Goal: Find specific page/section: Find specific page/section

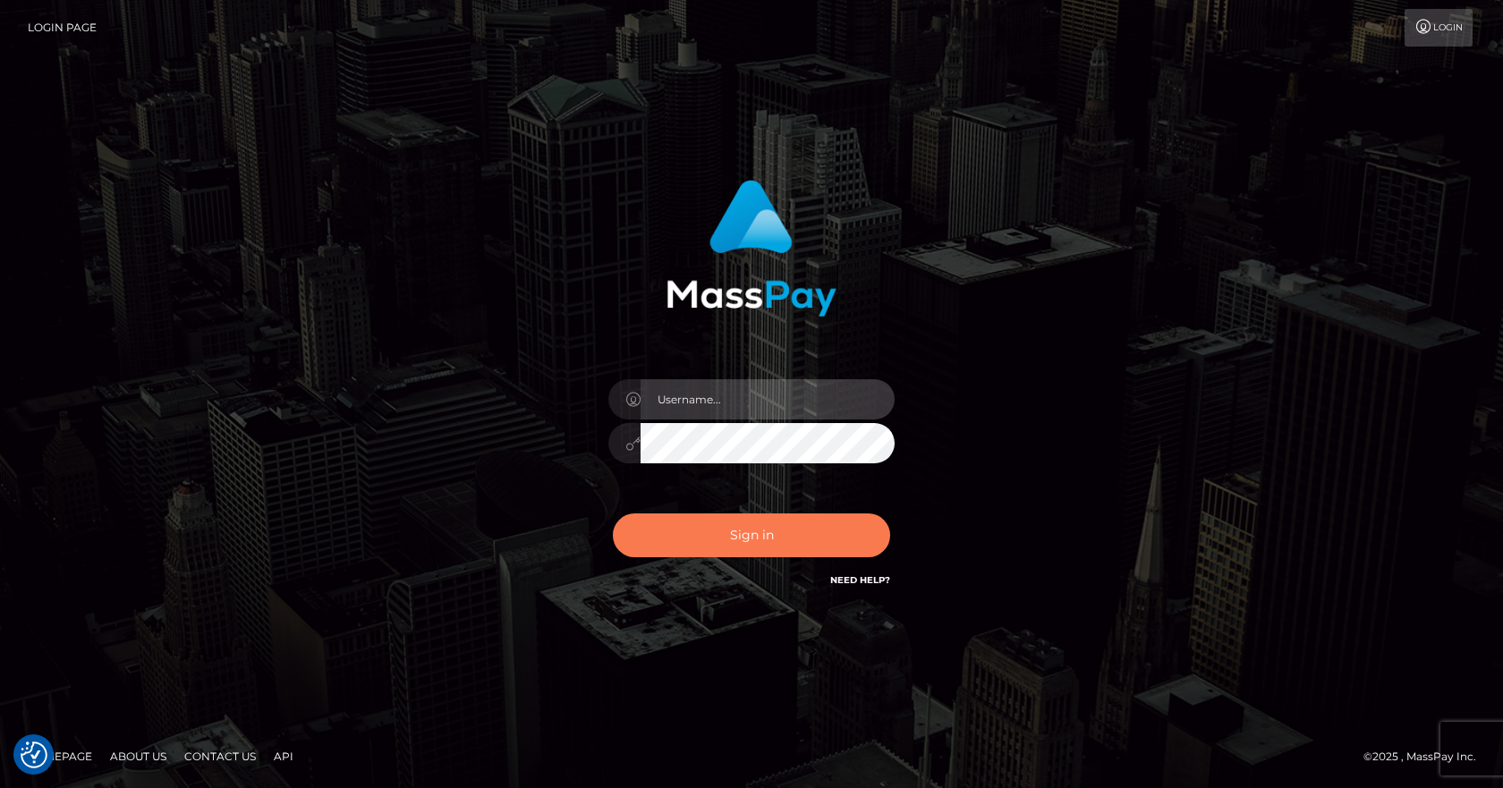
type input "[PERSON_NAME]"
click at [692, 531] on button "Sign in" at bounding box center [751, 536] width 277 height 44
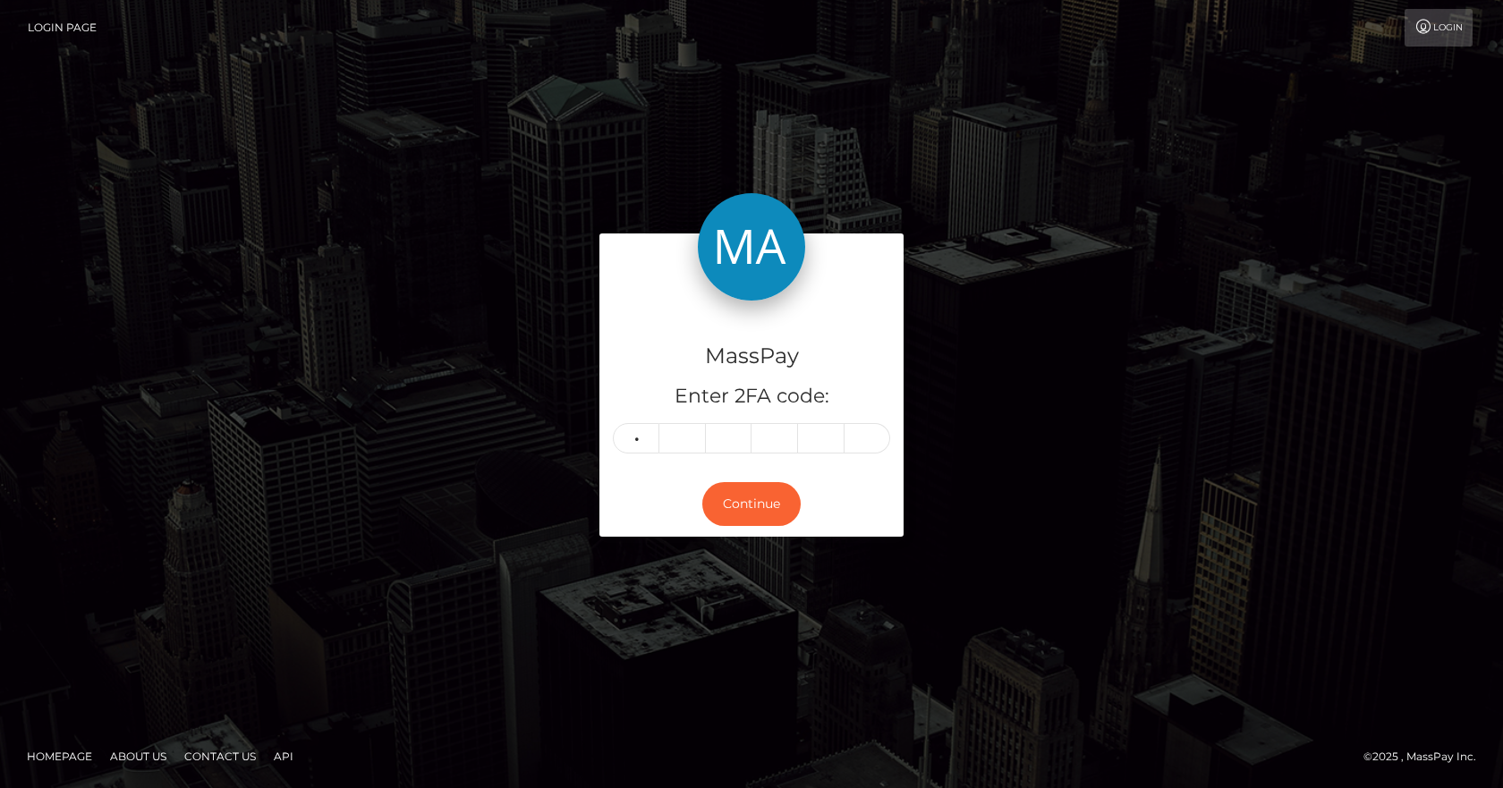
type input "4"
type input "3"
type input "6"
type input "1"
type input "4"
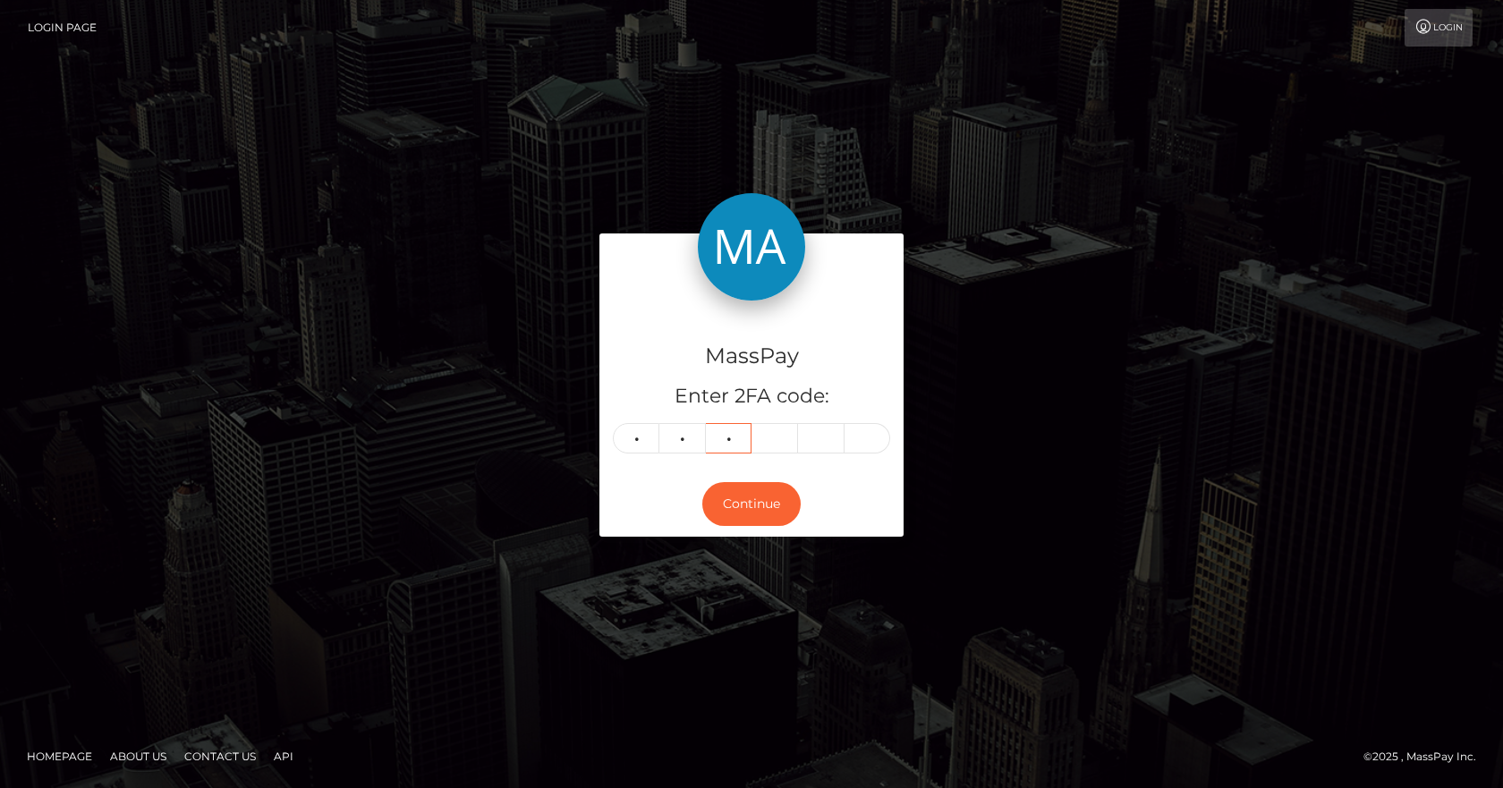
type input "6"
type input "8"
type input "6"
type input "1"
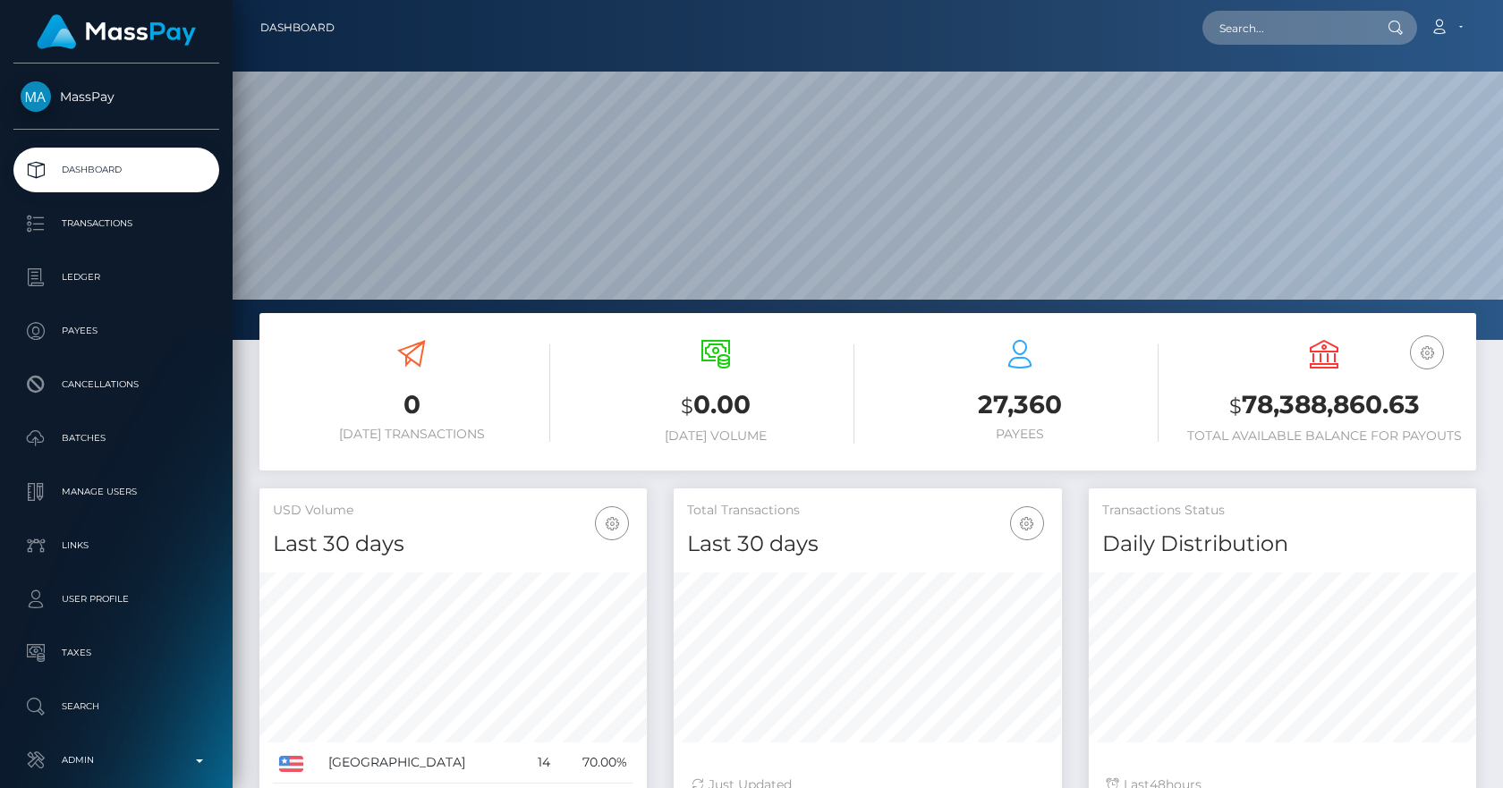
scroll to position [318, 388]
click at [1277, 44] on input "text" at bounding box center [1286, 28] width 168 height 34
paste input "ulickaaalisa@gmail.com"
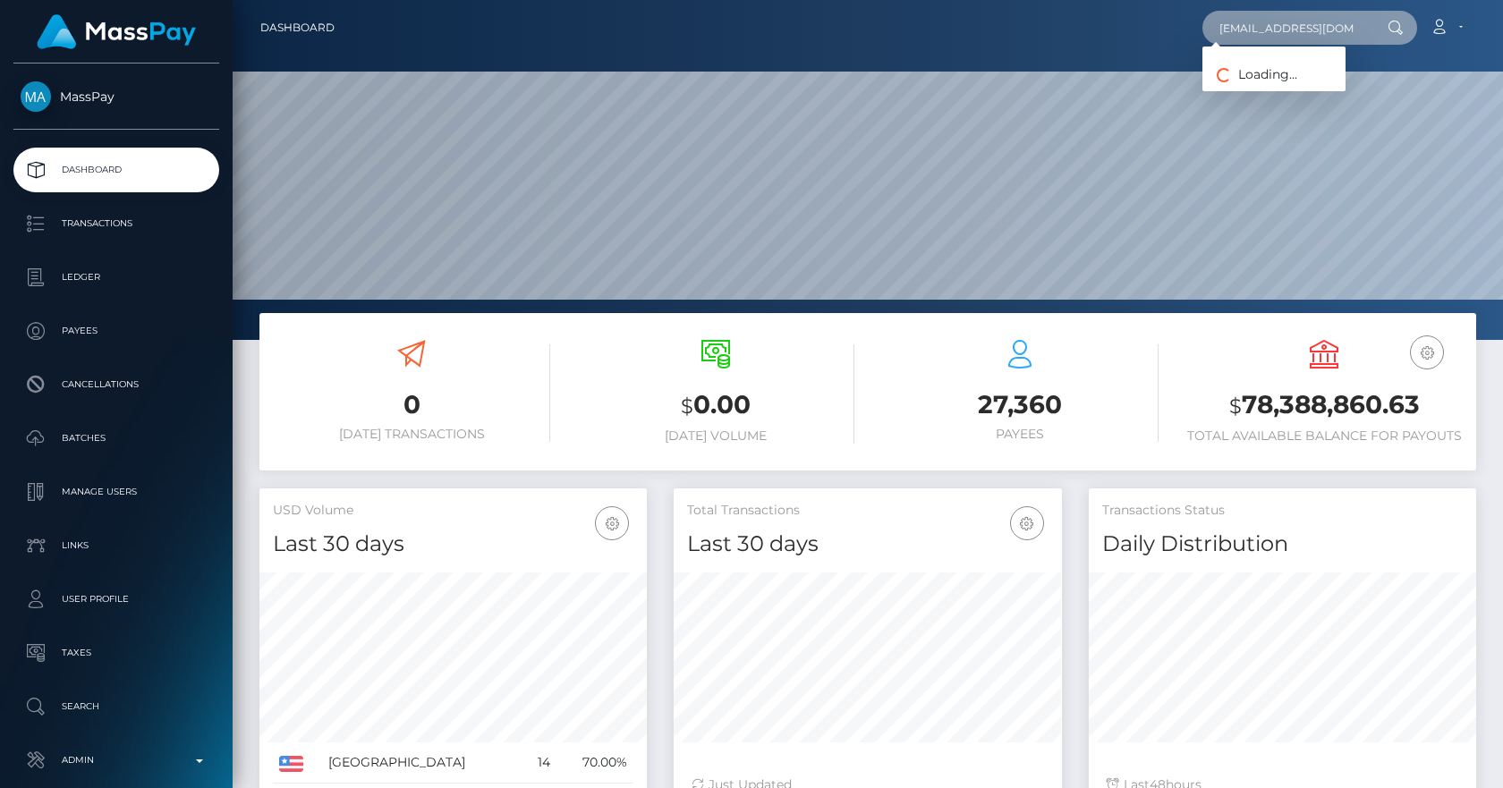
type input "[EMAIL_ADDRESS][DOMAIN_NAME]"
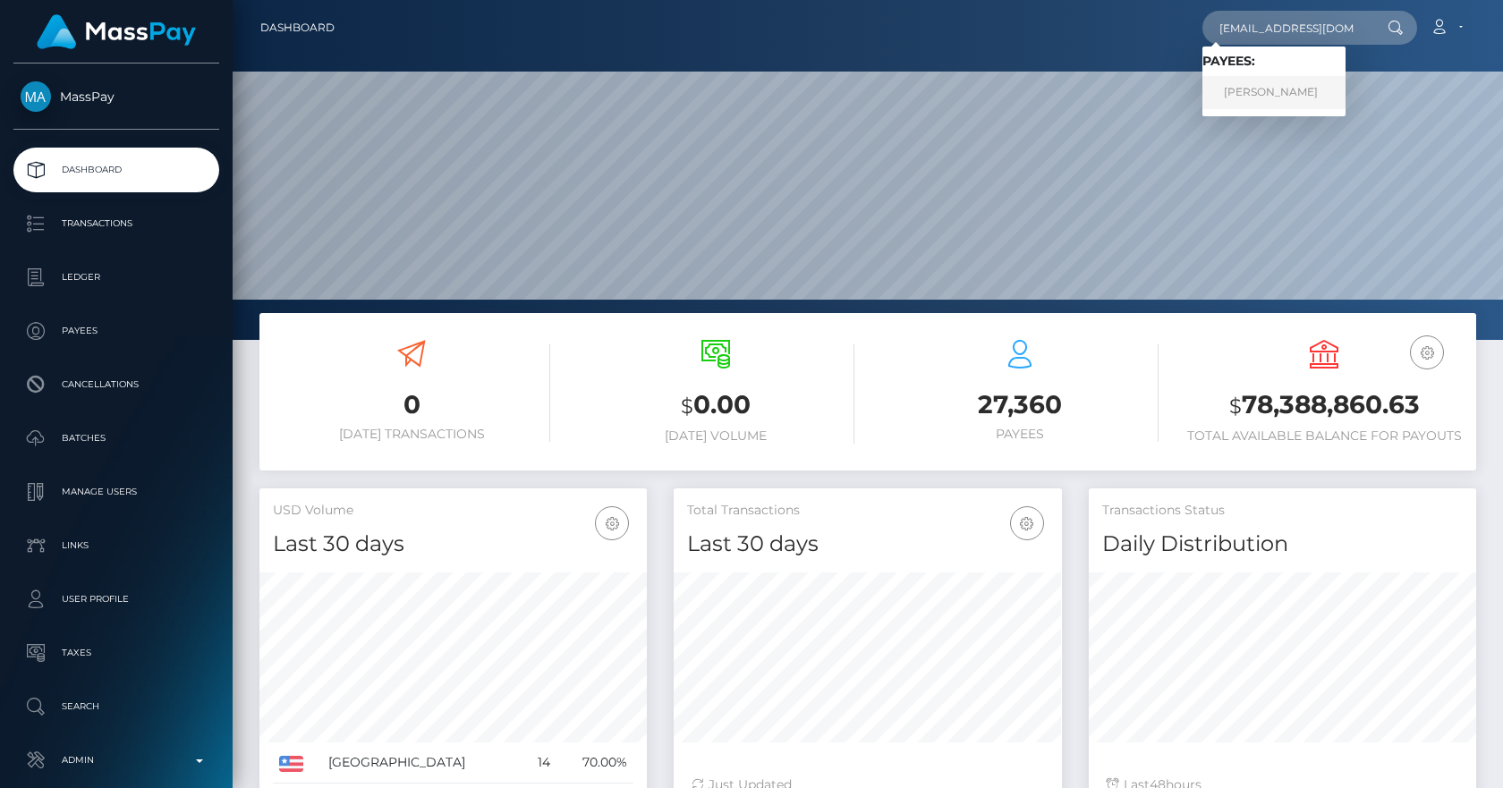
click at [1271, 91] on link "PAVEL LOPUKHIN" at bounding box center [1273, 92] width 143 height 33
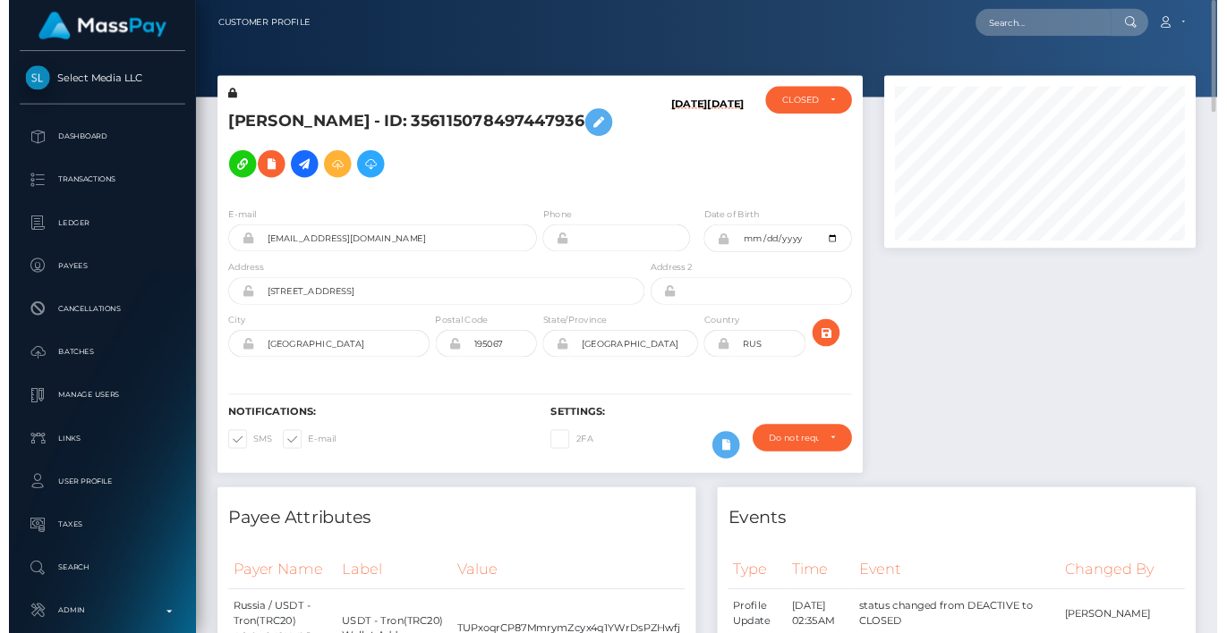
scroll to position [417, 0]
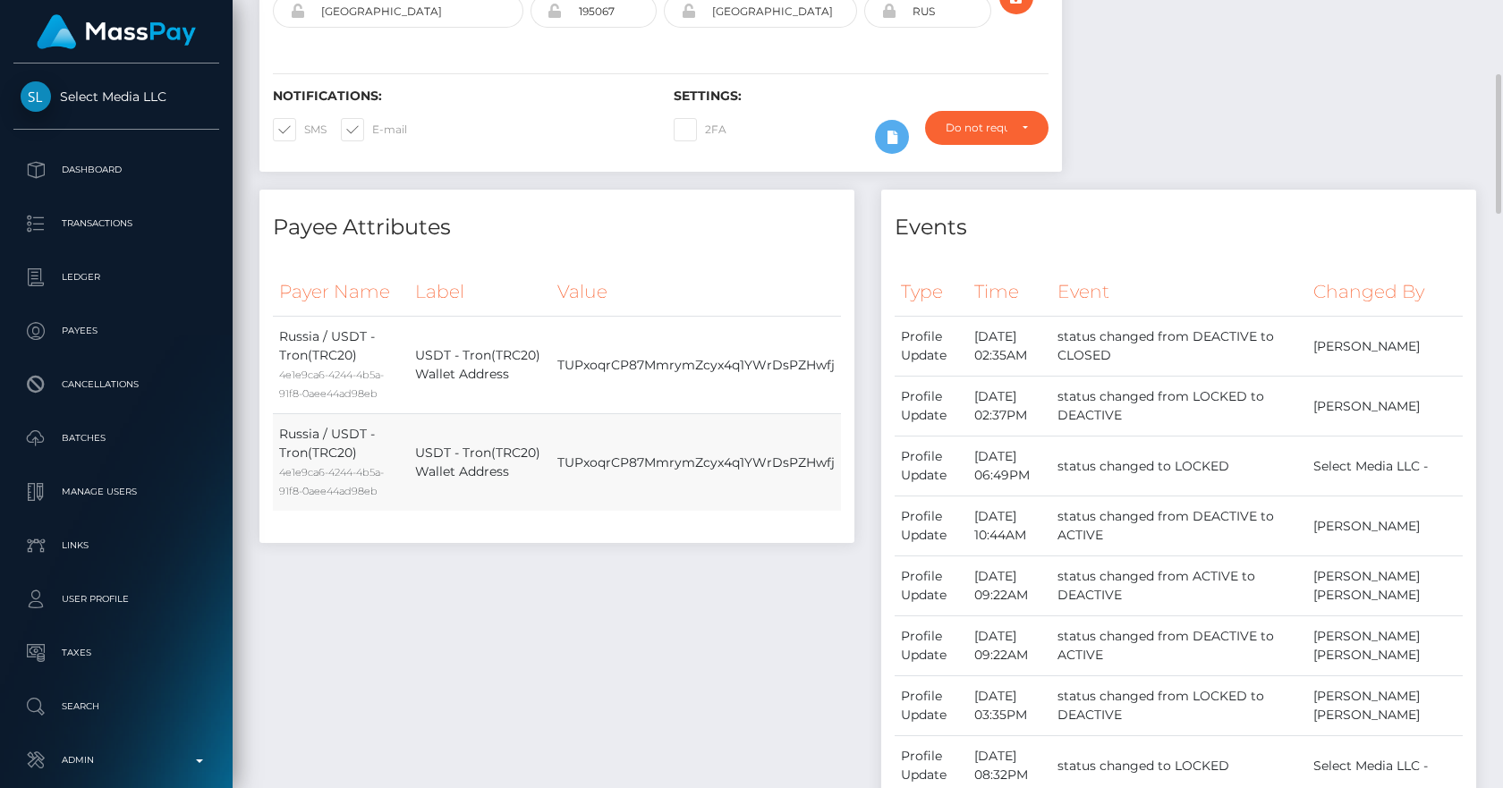
click at [631, 459] on td "TUPxoqrCP87MmrymZcyx4q1YWrDsPZHwfj" at bounding box center [696, 463] width 290 height 98
copy td "TUPxoqrCP87MmrymZcyx4q1YWrDsPZHwfj"
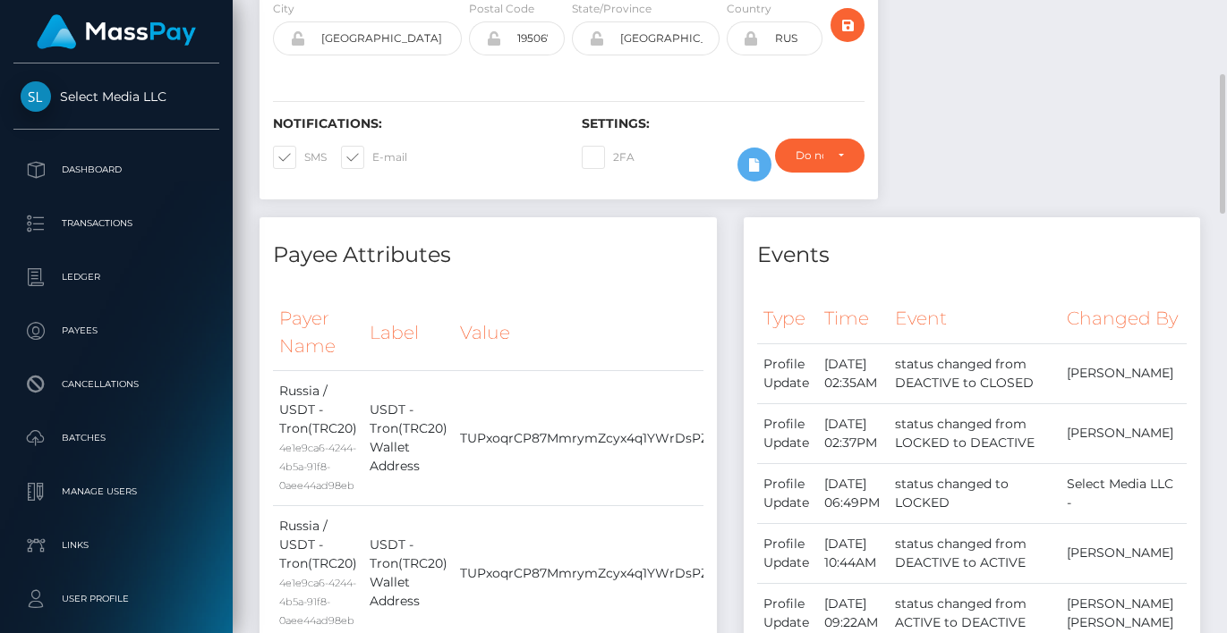
scroll to position [894391, 894310]
